Goal: Task Accomplishment & Management: Use online tool/utility

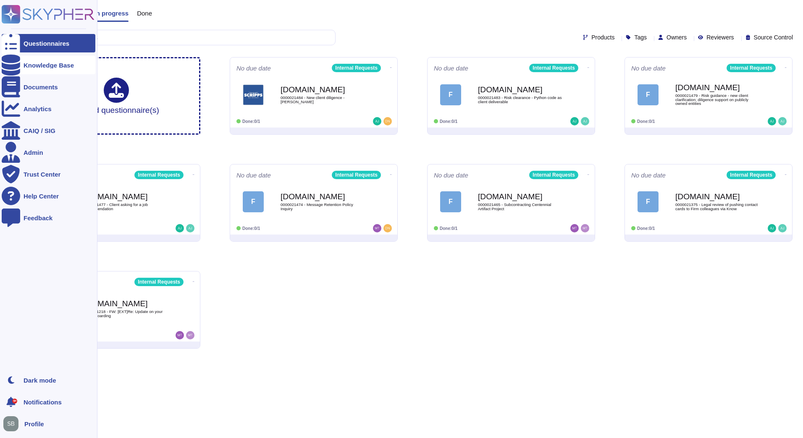
click at [8, 61] on icon at bounding box center [11, 65] width 18 height 21
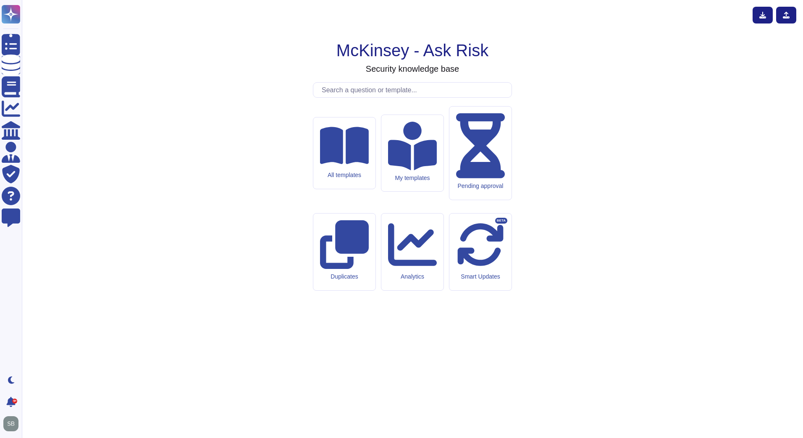
click at [366, 97] on input "text" at bounding box center [414, 90] width 194 height 15
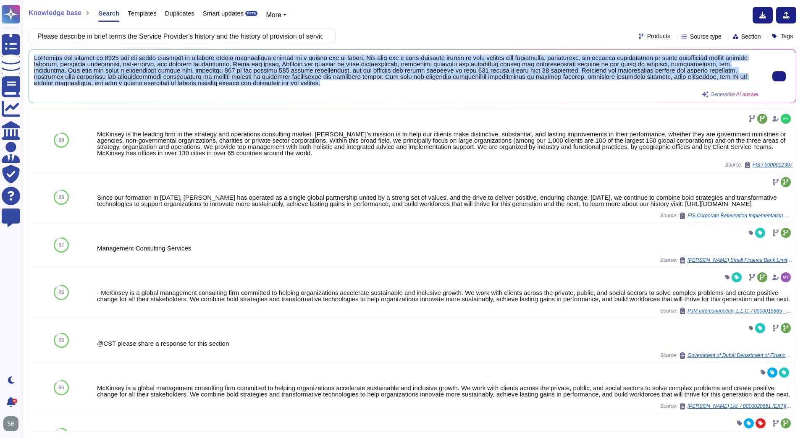
drag, startPoint x: 35, startPoint y: 54, endPoint x: 283, endPoint y: 82, distance: 249.4
click at [283, 82] on div "Generative AI answer" at bounding box center [412, 76] width 767 height 53
copy span "[PERSON_NAME] was founded in [DATE] and has since operated as a single global p…"
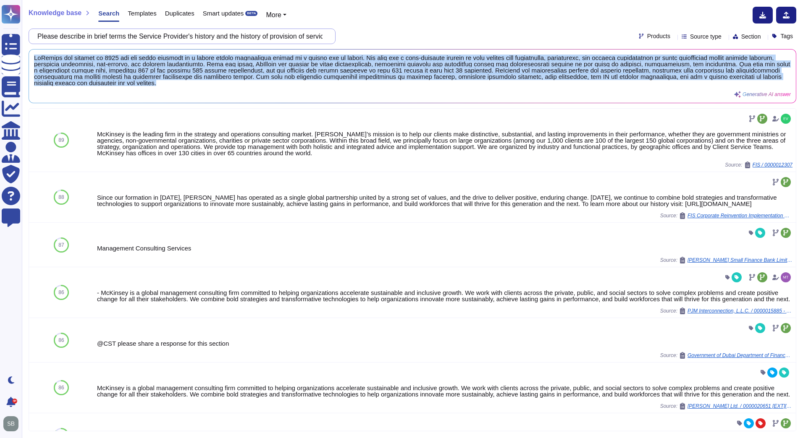
click at [178, 37] on input "Please describe in brief terms the Service Provider's history and the history o…" at bounding box center [179, 36] width 293 height 15
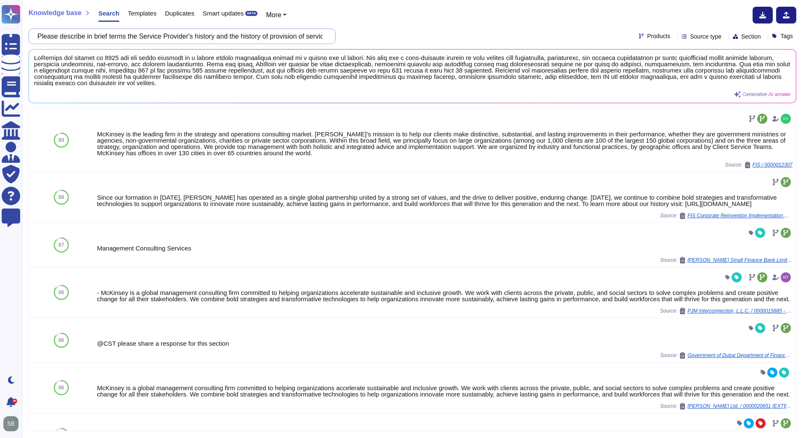
paste input "To ensure compliance with and respond to mandatory regulatory [PERSON_NAME]"
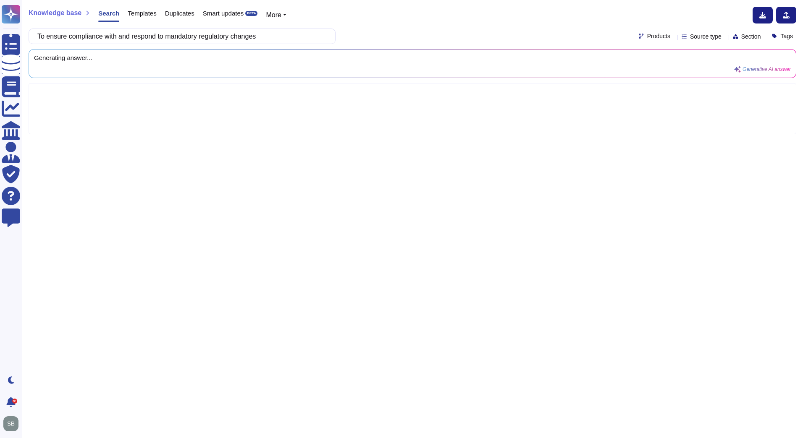
type input "To ensure compliance with and respond to mandatory regulatory changes"
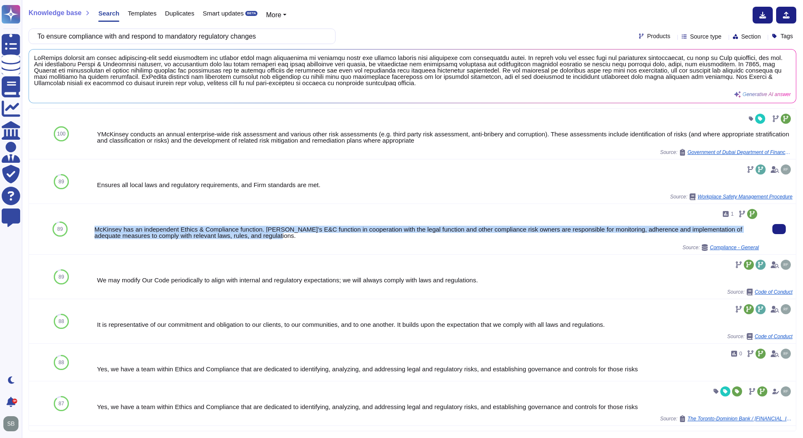
drag, startPoint x: 278, startPoint y: 238, endPoint x: 92, endPoint y: 231, distance: 185.3
click at [92, 231] on div "1 McKinsey has an independent Ethics & Compliance function. [PERSON_NAME]’s E&C…" at bounding box center [426, 229] width 671 height 50
copy div "McKinsey has an independent Ethics & Compliance function. [PERSON_NAME]’s E&C f…"
